Goal: Find specific page/section: Find specific page/section

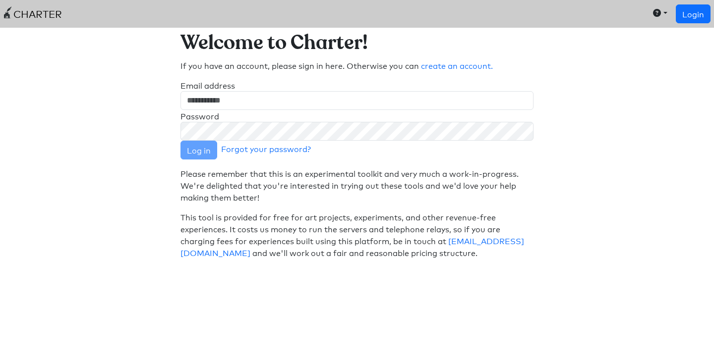
click at [45, 17] on link "CHARTER" at bounding box center [33, 14] width 58 height 20
click at [665, 12] on button "button" at bounding box center [659, 12] width 23 height 17
click at [632, 45] on link "Reference" at bounding box center [636, 53] width 78 height 16
